Goal: Find contact information: Find contact information

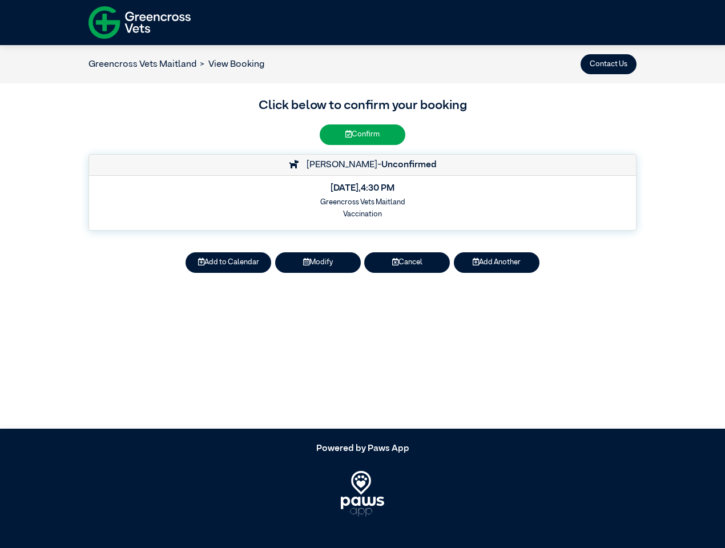
click at [609, 64] on button "Contact Us" at bounding box center [609, 64] width 56 height 20
click at [228, 263] on article "Greencross Vets Maitland View Booking Contact Us Click below to confirm your bo…" at bounding box center [362, 237] width 725 height 384
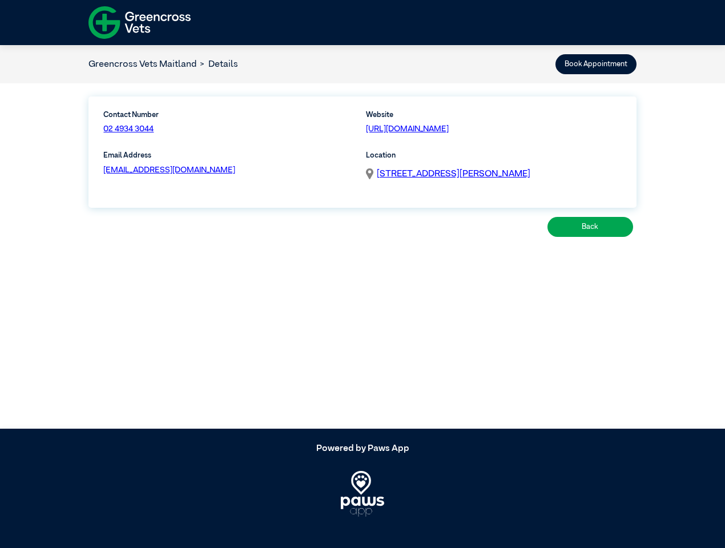
click at [318, 263] on article "Greencross Vets Maitland Details Book Appointment Contact Number 02 4934 3044 W…" at bounding box center [362, 237] width 725 height 384
click at [407, 263] on article "Greencross Vets Maitland Details Book Appointment Contact Number 02 4934 3044 W…" at bounding box center [362, 237] width 725 height 384
click at [497, 263] on article "Greencross Vets Maitland Details Book Appointment Contact Number 02 4934 3044 W…" at bounding box center [362, 237] width 725 height 384
